Goal: Task Accomplishment & Management: Use online tool/utility

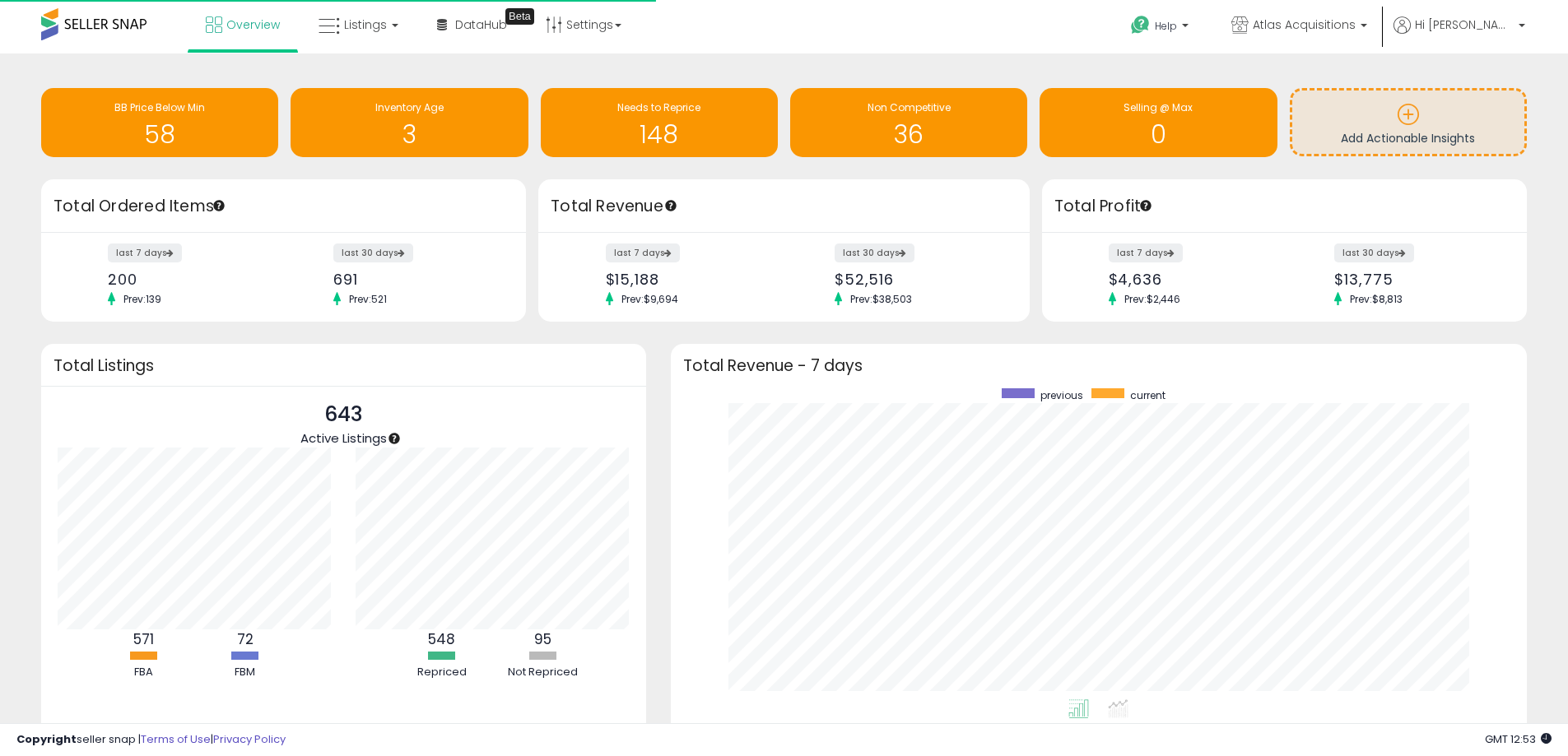
scroll to position [164, 299]
click at [390, 22] on link "Listings" at bounding box center [358, 25] width 104 height 49
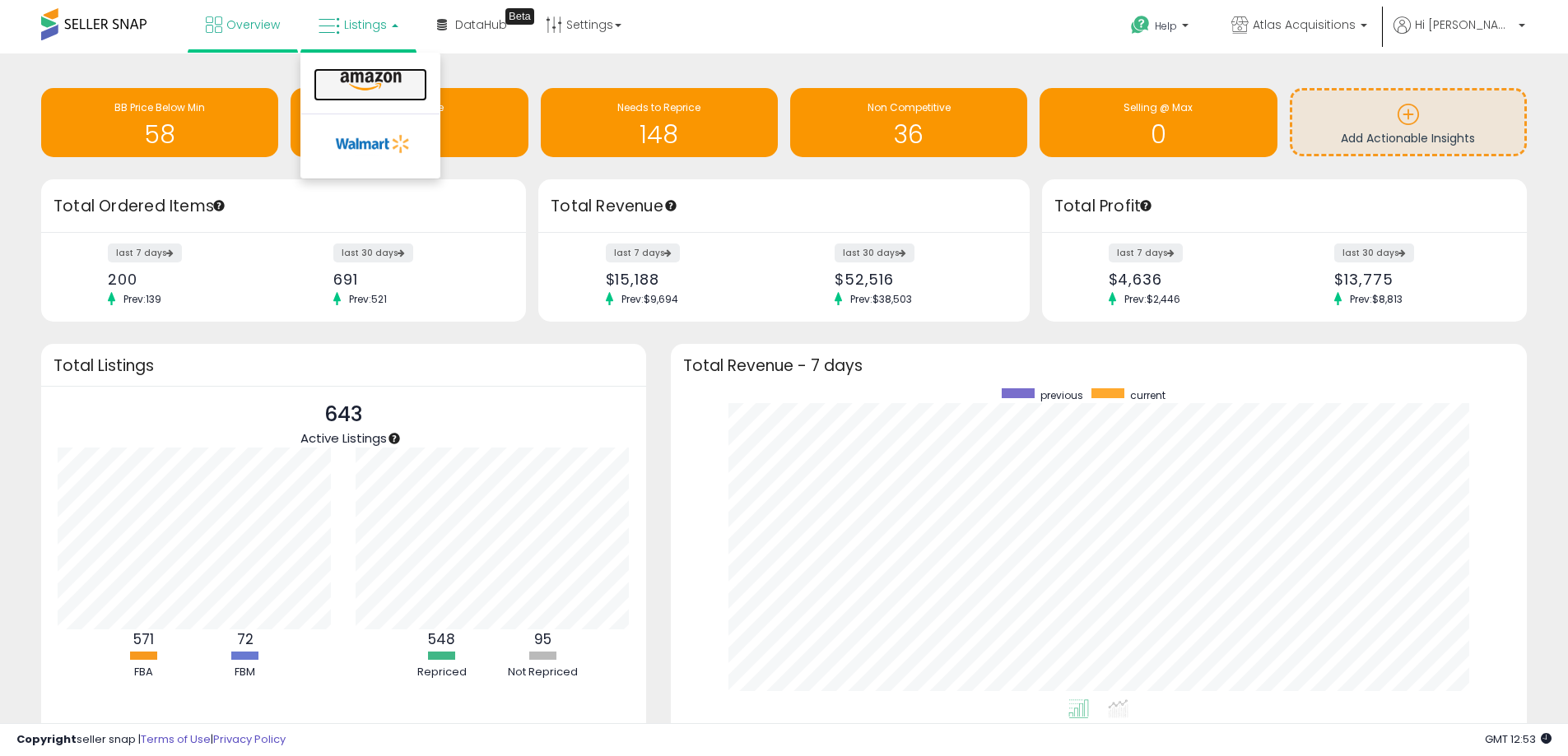
click at [394, 71] on icon at bounding box center [371, 81] width 71 height 21
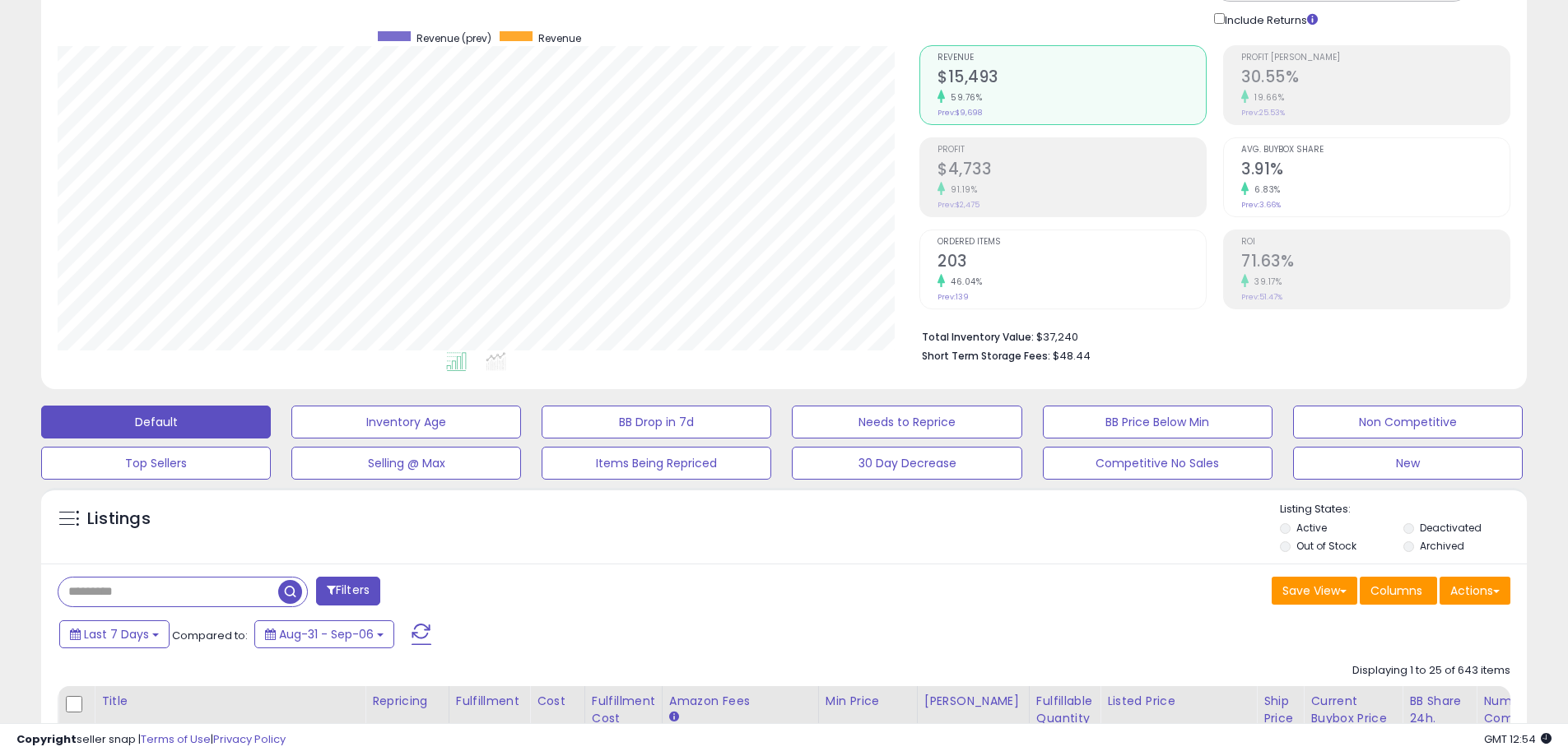
scroll to position [164, 0]
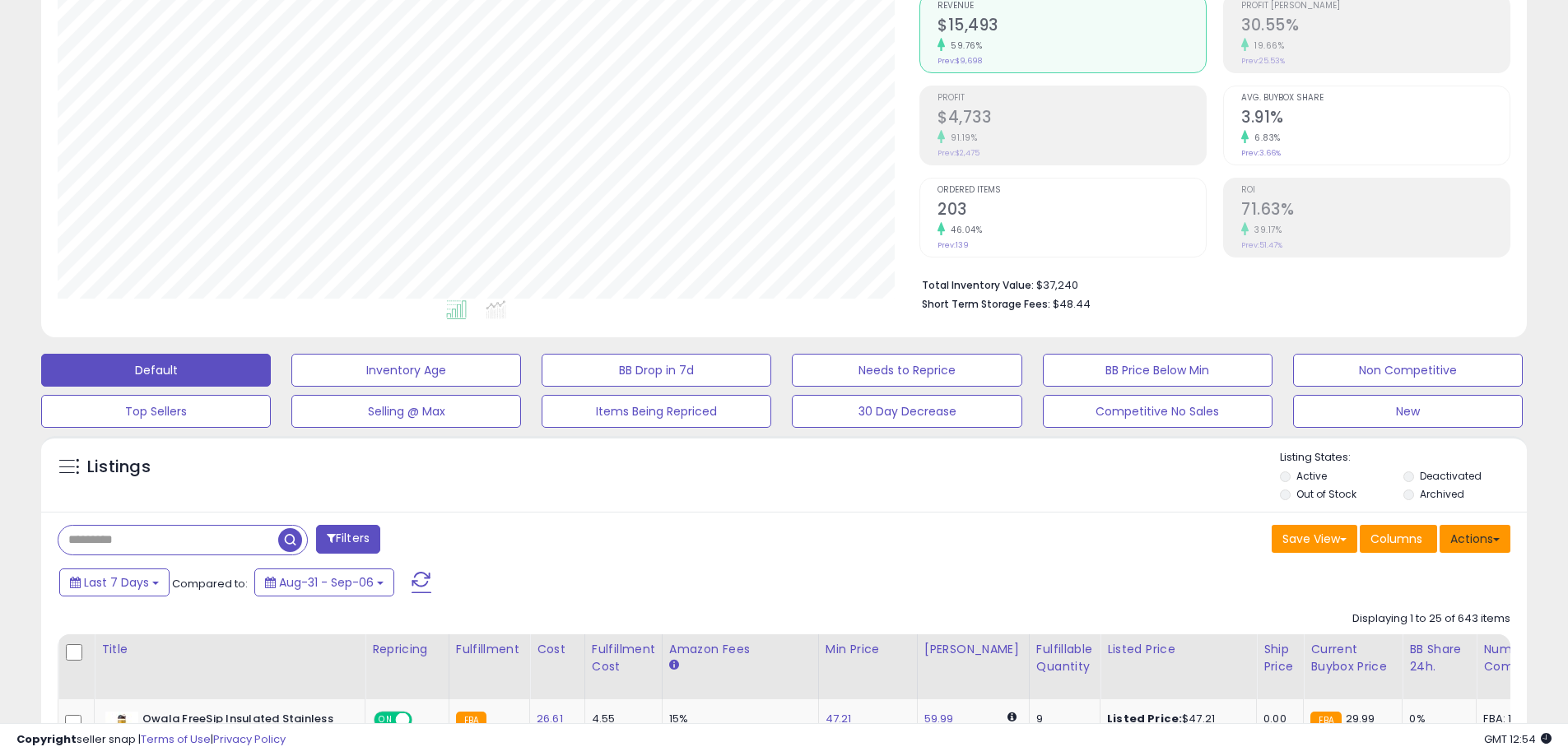
click at [1465, 535] on button "Actions" at bounding box center [1475, 539] width 71 height 28
click at [1397, 641] on link "Export All Columns" at bounding box center [1407, 644] width 180 height 26
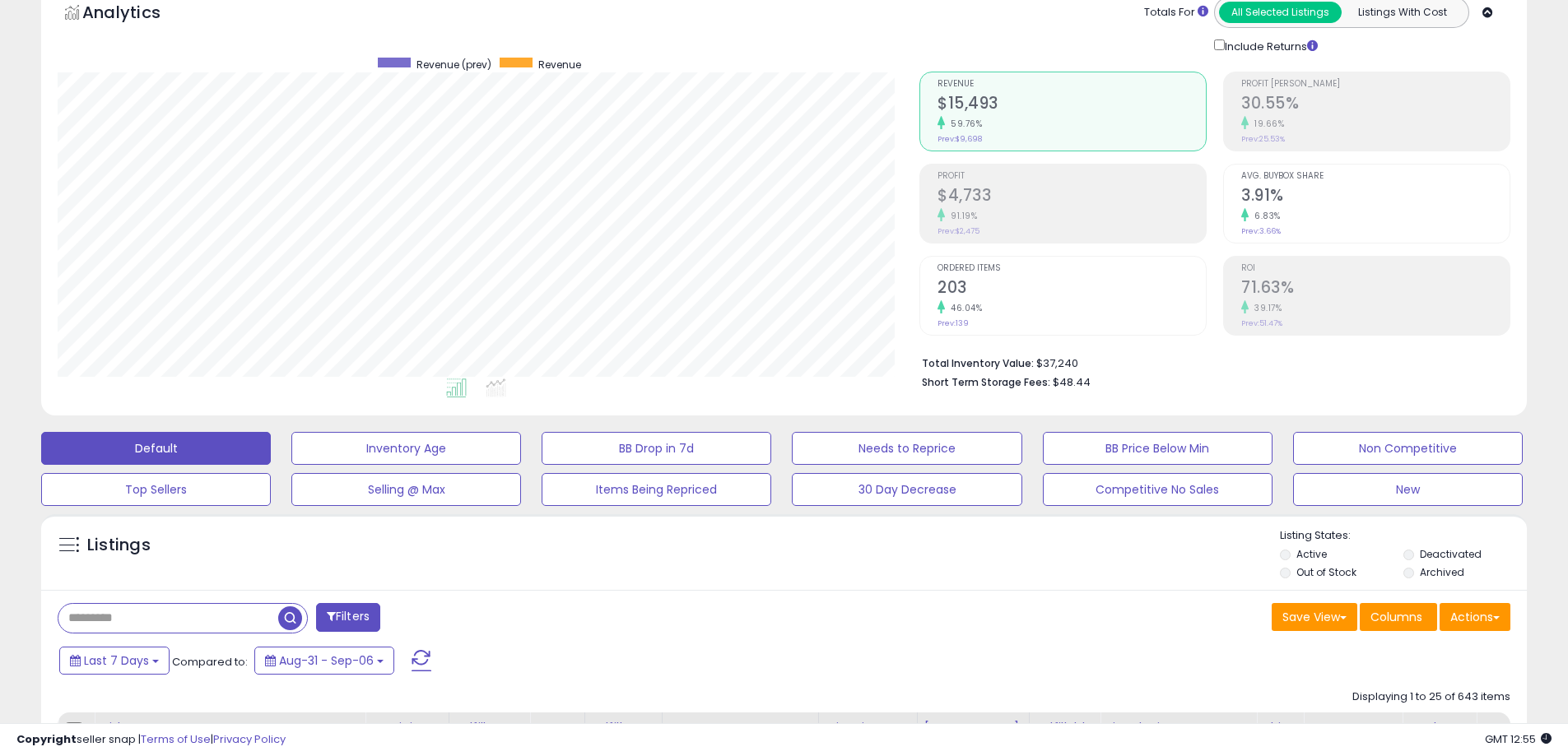
scroll to position [0, 0]
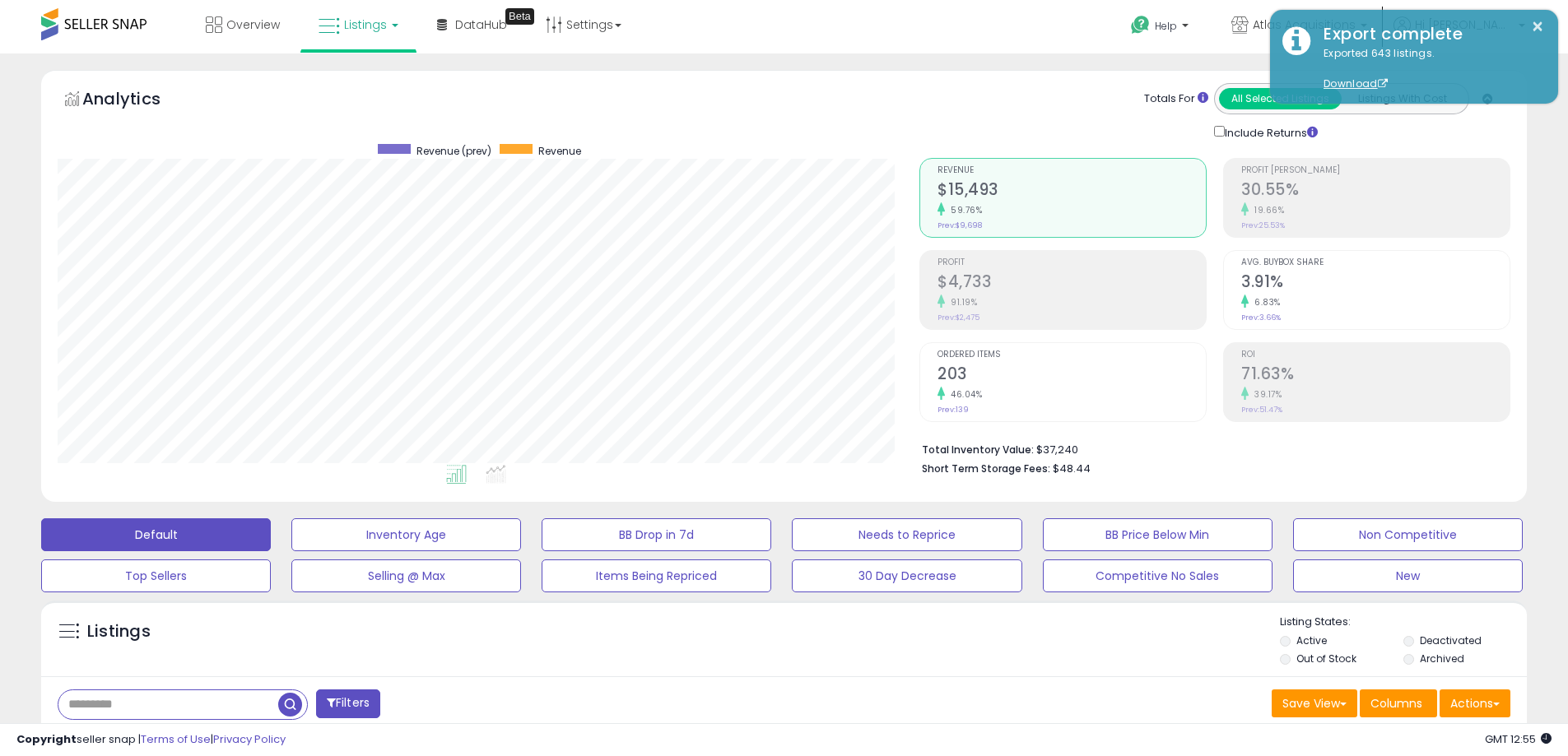
click at [1040, 91] on div "Totals For All Selected Listings Listings With Cost Include Returns" at bounding box center [1209, 112] width 579 height 58
